Goal: Transaction & Acquisition: Purchase product/service

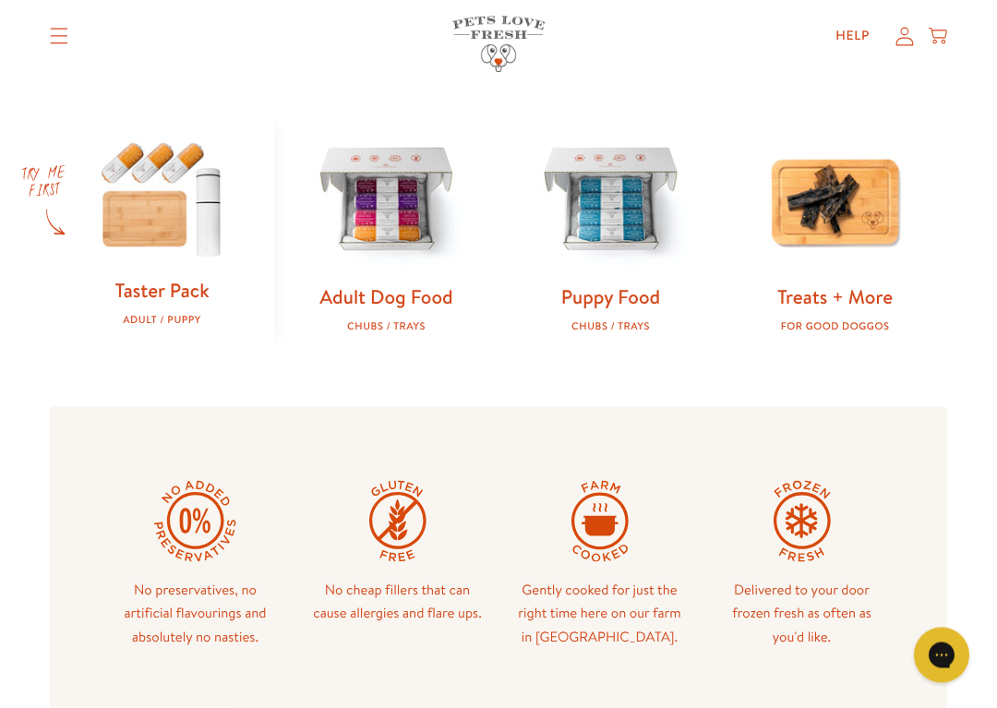
scroll to position [553, 0]
click at [157, 240] on img at bounding box center [161, 197] width 165 height 159
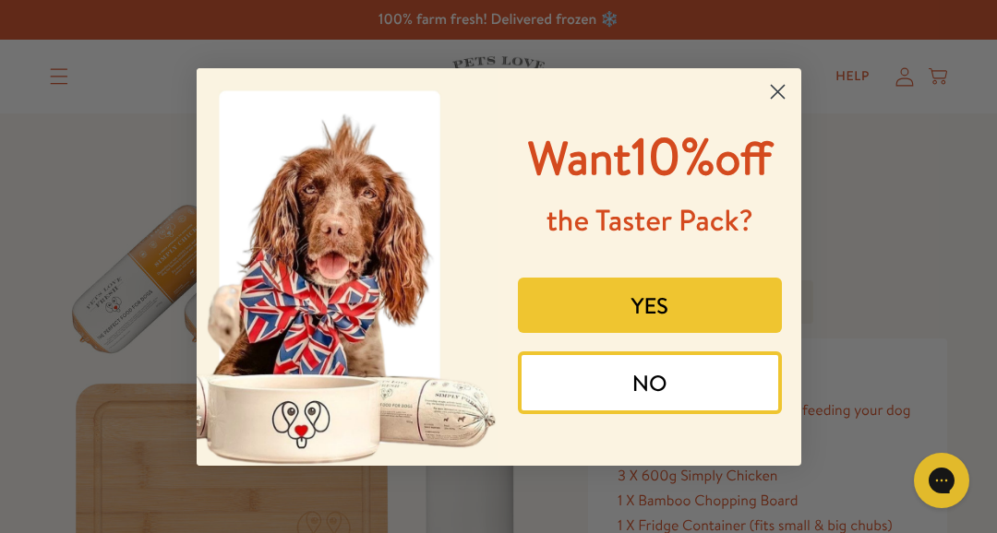
click at [784, 76] on circle "Close dialog" at bounding box center [776, 91] width 30 height 30
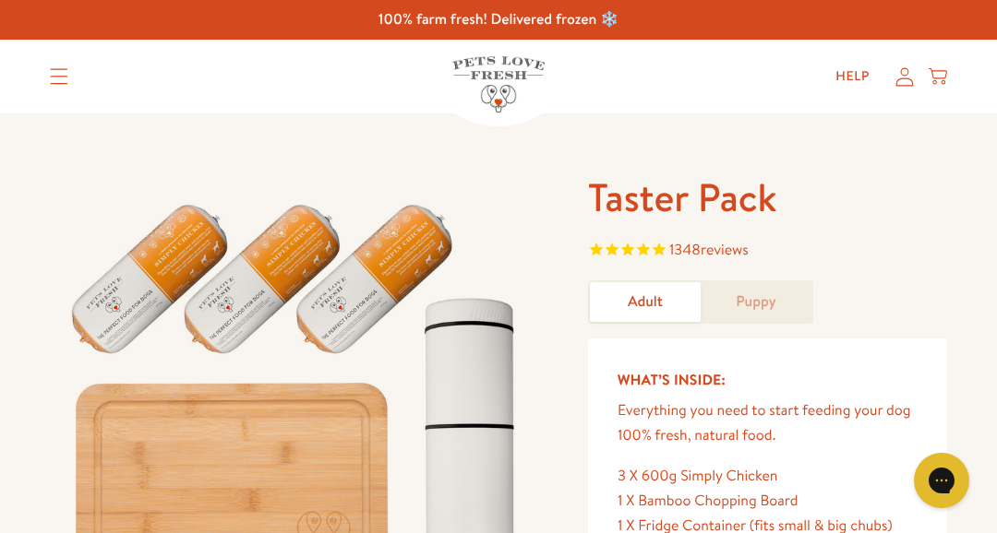
click at [62, 84] on icon "Translation missing: en.sections.header.menu" at bounding box center [60, 77] width 18 height 16
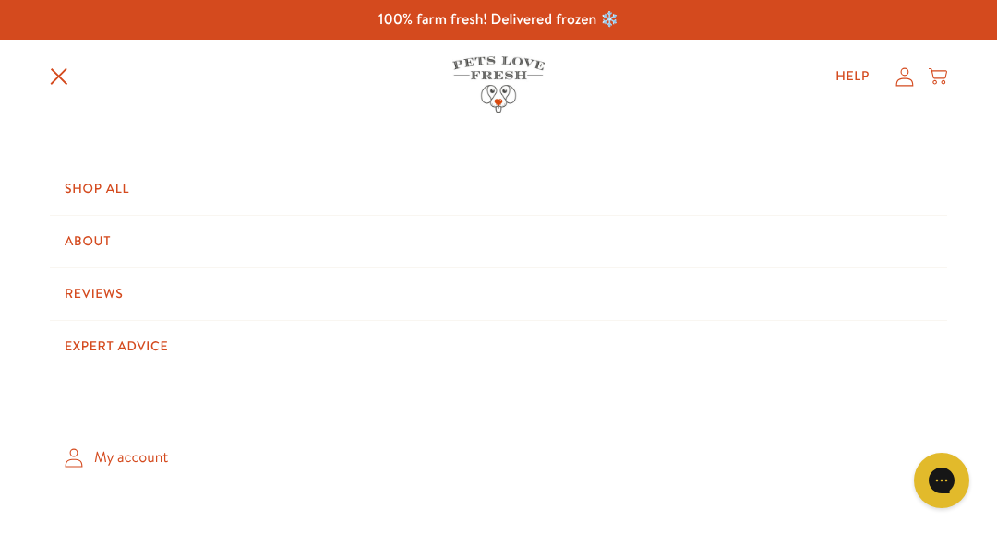
click at [125, 191] on link "Shop All" at bounding box center [498, 189] width 897 height 52
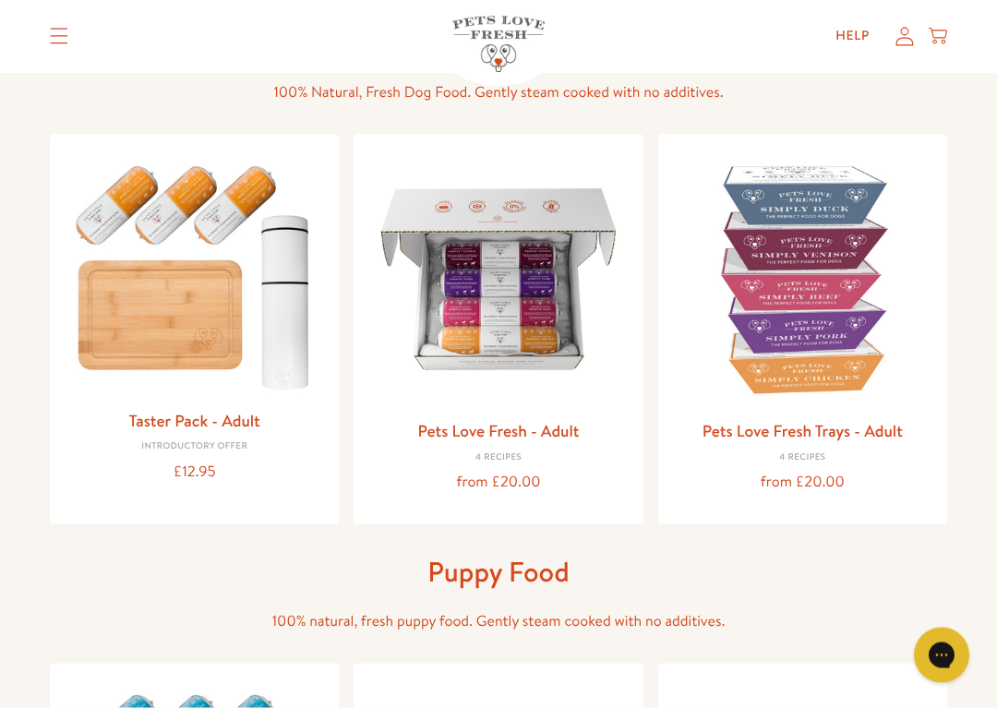
scroll to position [148, 0]
click at [551, 332] on img at bounding box center [497, 278] width 259 height 259
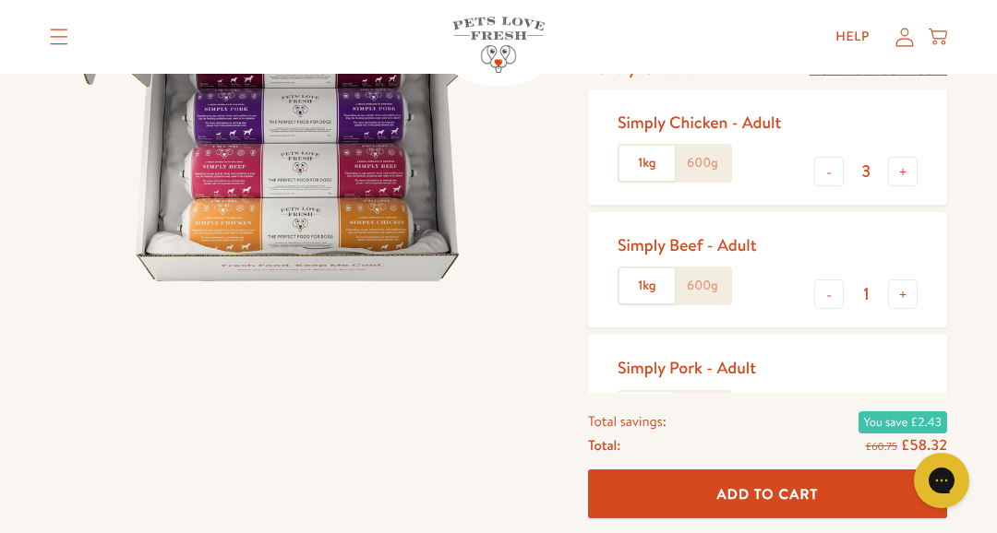
scroll to position [309, 0]
click at [829, 178] on button "-" at bounding box center [829, 173] width 30 height 30
click at [810, 192] on div "Simply Chicken - Adult 1kg 600g - 2 +" at bounding box center [767, 147] width 359 height 115
click at [825, 180] on button "-" at bounding box center [829, 172] width 30 height 30
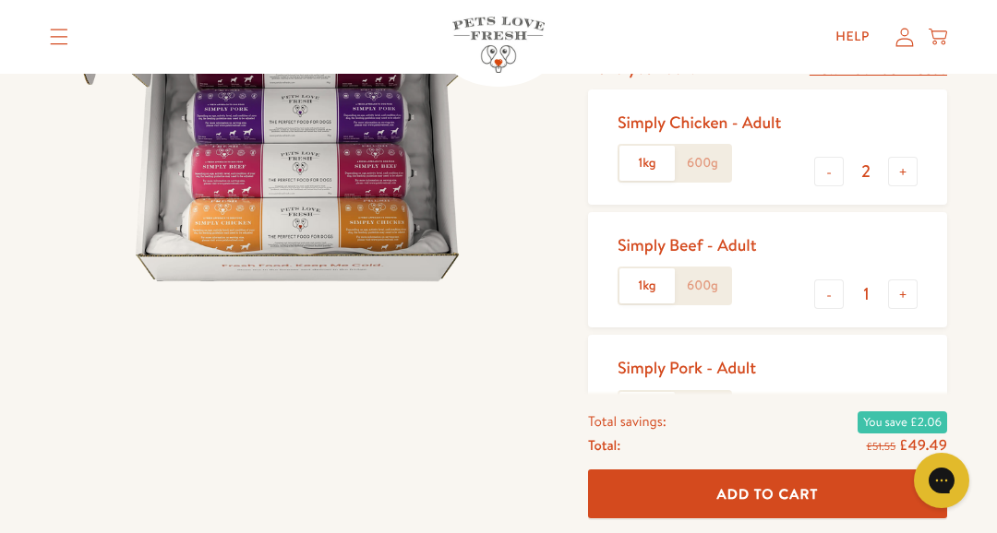
type input "1"
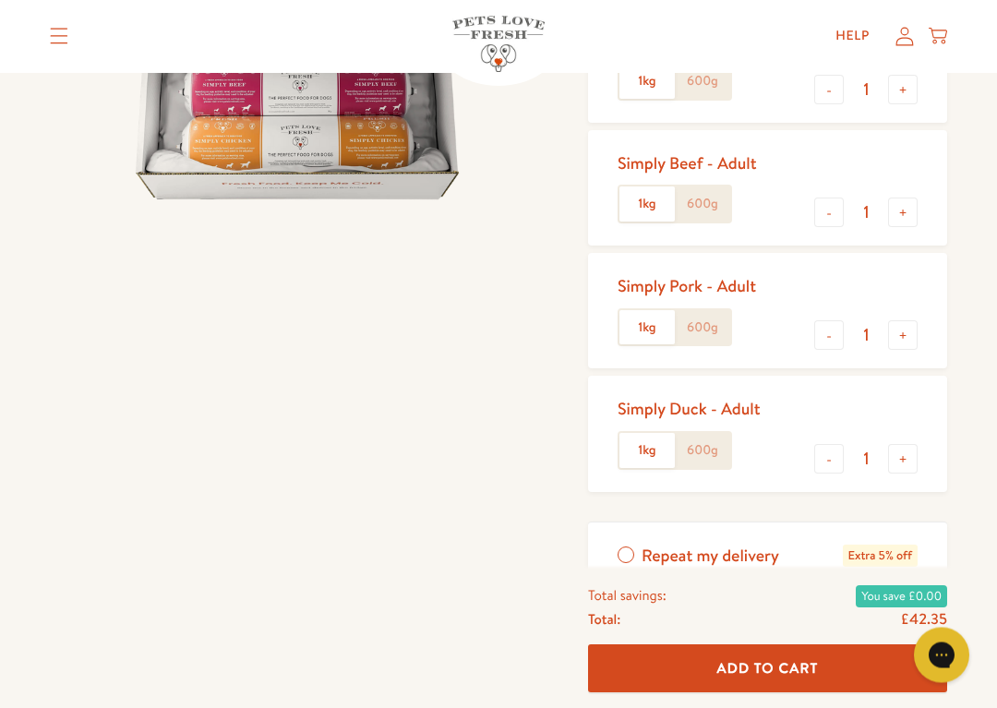
scroll to position [392, 0]
click at [818, 336] on button "-" at bounding box center [829, 335] width 30 height 30
type input "0"
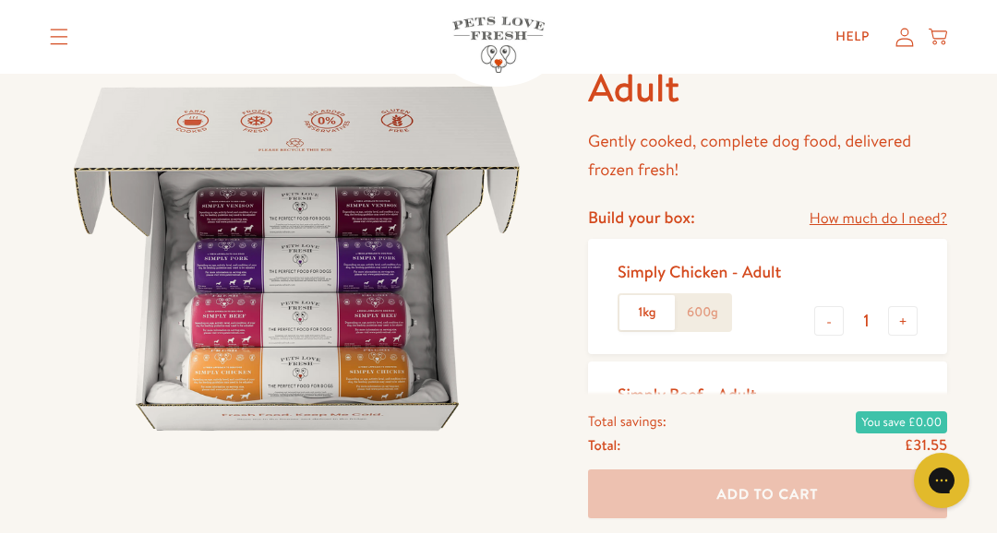
scroll to position [0, 0]
